Goal: Information Seeking & Learning: Learn about a topic

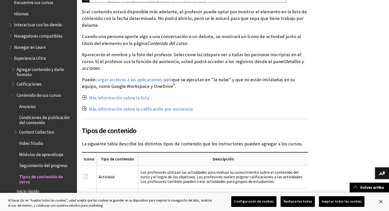
scroll to position [476, 0]
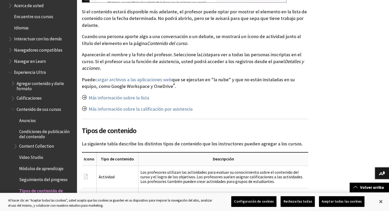
click at [27, 97] on span "Calificaciones" at bounding box center [29, 97] width 25 height 7
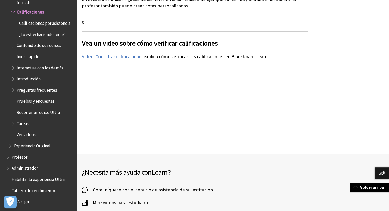
scroll to position [1817, 0]
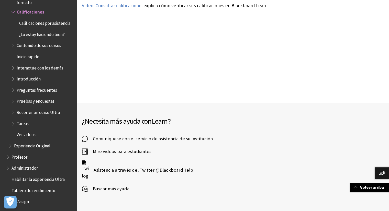
click at [114, 135] on span "Comuníquese con el servicio de asistencia de su institución" at bounding box center [150, 139] width 125 height 8
click at [110, 185] on span "Buscar más ayuda" at bounding box center [109, 189] width 42 height 8
click at [106, 185] on span "Buscar más ayuda" at bounding box center [109, 189] width 42 height 8
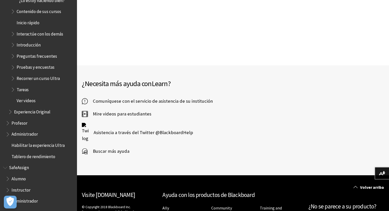
scroll to position [1882, 0]
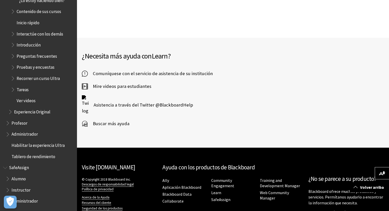
click at [30, 200] on span "Administrador" at bounding box center [25, 200] width 26 height 7
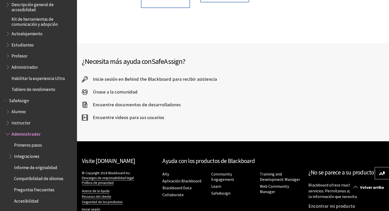
scroll to position [254, 0]
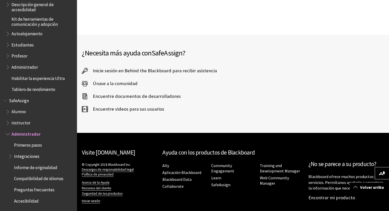
click at [39, 192] on span "Preguntas frecuentes" at bounding box center [34, 189] width 40 height 7
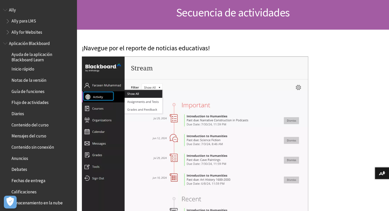
scroll to position [493, 0]
